Goal: Navigation & Orientation: Find specific page/section

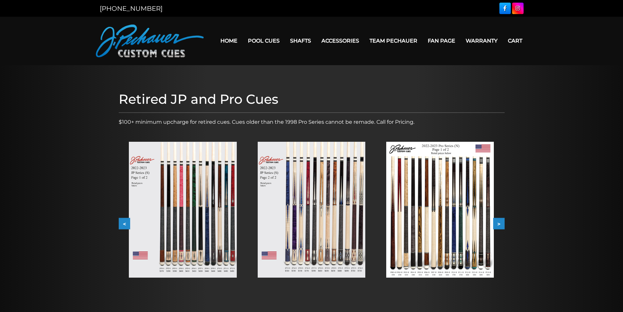
click at [499, 225] on button ">" at bounding box center [498, 223] width 11 height 11
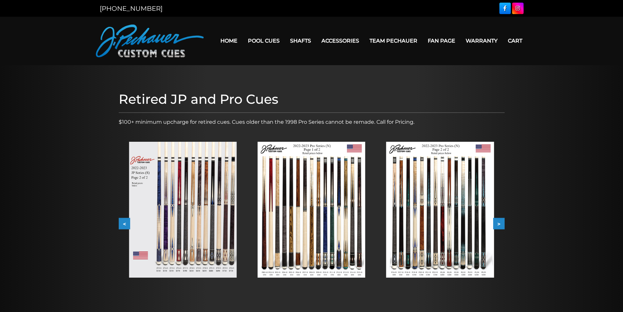
click at [499, 225] on button ">" at bounding box center [498, 223] width 11 height 11
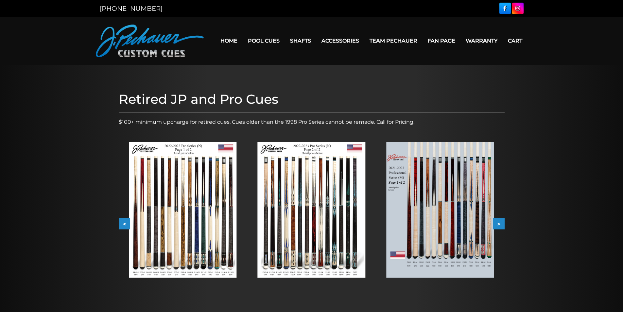
click at [501, 223] on button ">" at bounding box center [498, 223] width 11 height 11
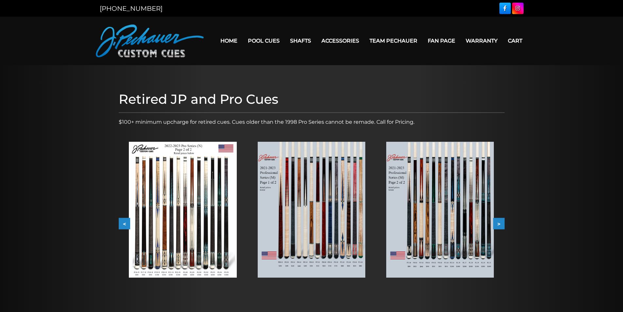
click at [501, 223] on button ">" at bounding box center [498, 223] width 11 height 11
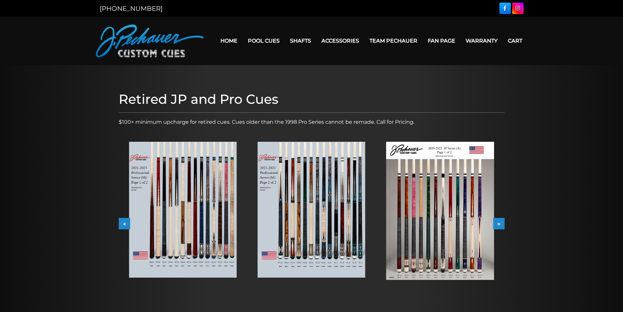
click at [123, 221] on button "<" at bounding box center [124, 223] width 11 height 11
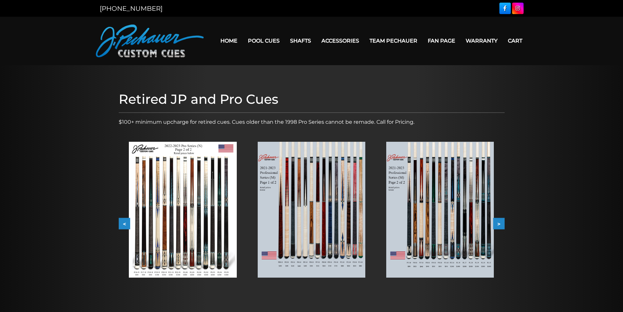
click at [123, 221] on button "<" at bounding box center [124, 223] width 11 height 11
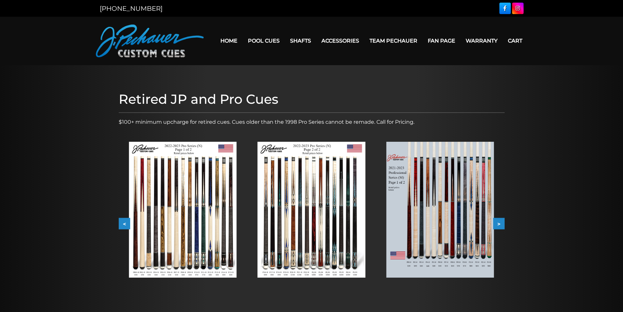
click at [123, 221] on button "<" at bounding box center [124, 223] width 11 height 11
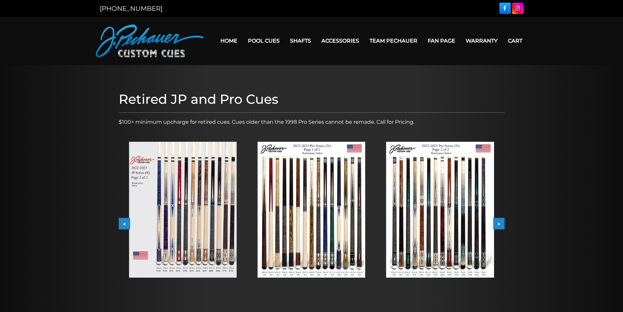
click at [124, 224] on button "<" at bounding box center [124, 223] width 11 height 11
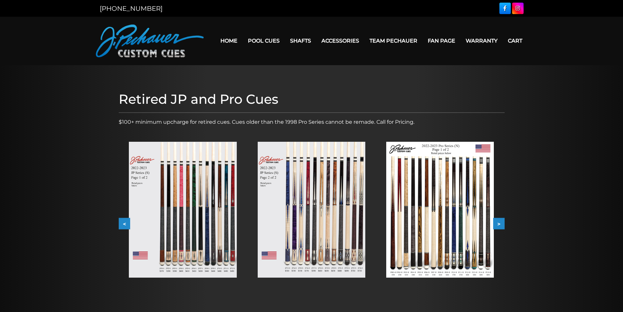
click at [124, 224] on button "<" at bounding box center [124, 223] width 11 height 11
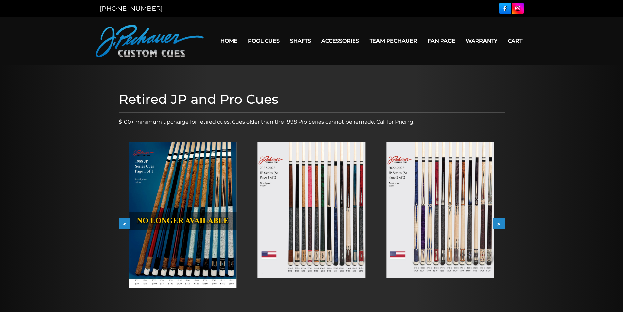
click at [503, 224] on button ">" at bounding box center [498, 223] width 11 height 11
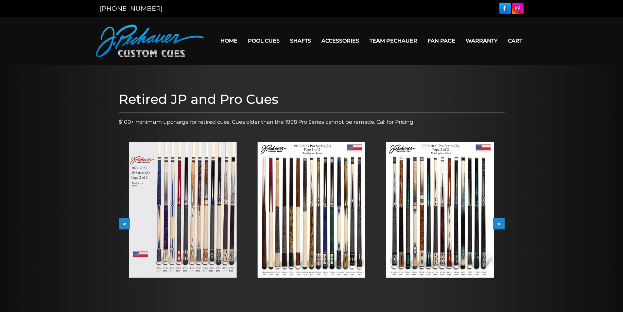
click at [503, 224] on button ">" at bounding box center [498, 223] width 11 height 11
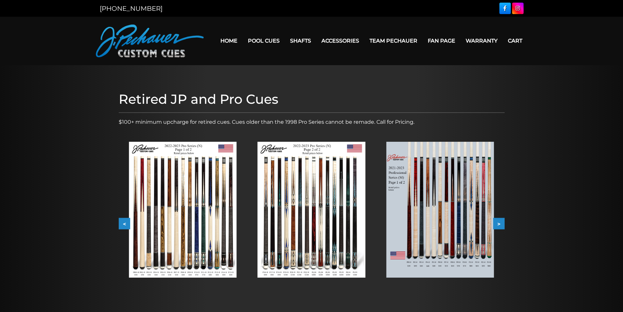
click at [503, 224] on button ">" at bounding box center [498, 223] width 11 height 11
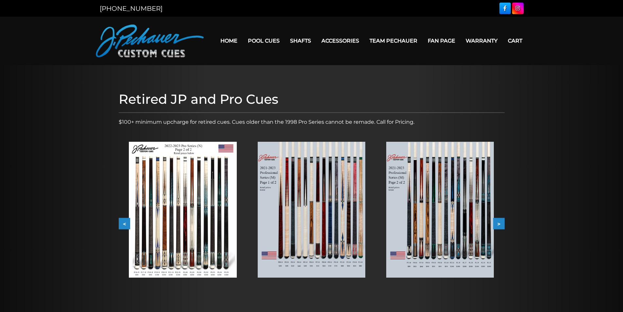
click at [503, 224] on button ">" at bounding box center [498, 223] width 11 height 11
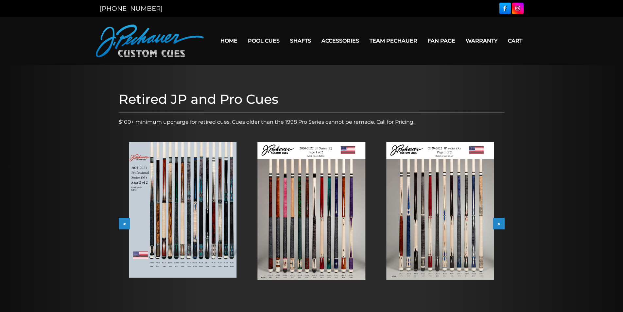
click at [503, 224] on button ">" at bounding box center [498, 223] width 11 height 11
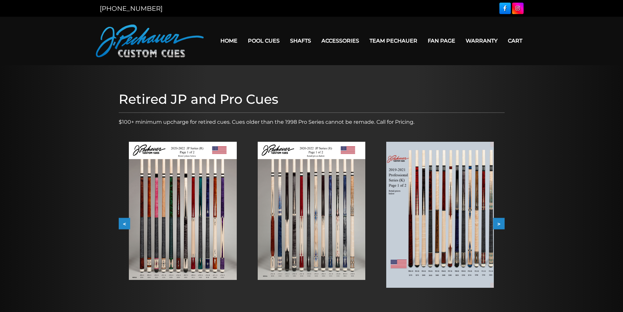
click at [503, 224] on button ">" at bounding box center [498, 223] width 11 height 11
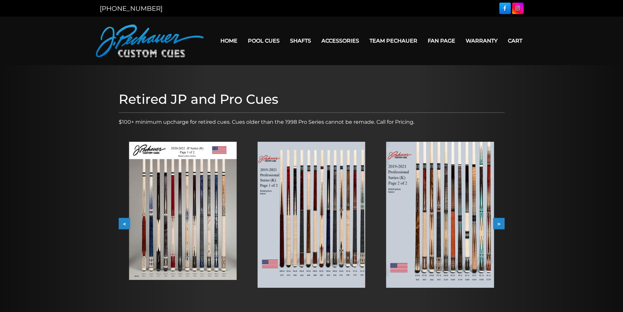
click at [503, 224] on button ">" at bounding box center [498, 223] width 11 height 11
